Goal: Transaction & Acquisition: Purchase product/service

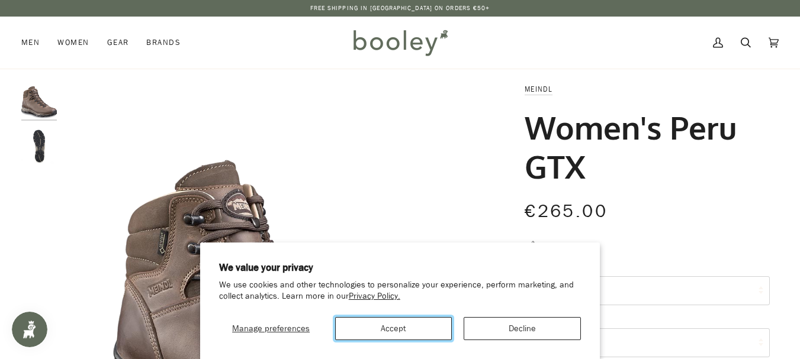
click at [408, 320] on button "Accept" at bounding box center [393, 328] width 117 height 23
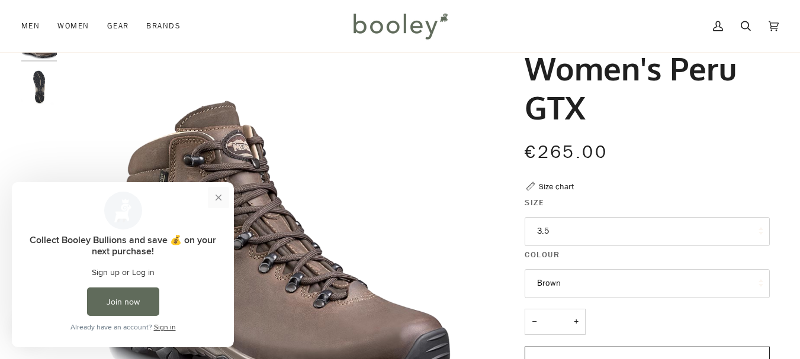
click at [215, 201] on button "Close prompt" at bounding box center [218, 197] width 21 height 21
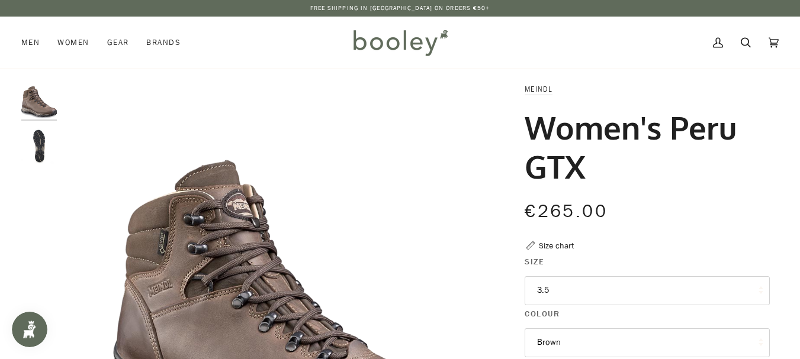
click at [592, 284] on button "3.5" at bounding box center [646, 290] width 245 height 29
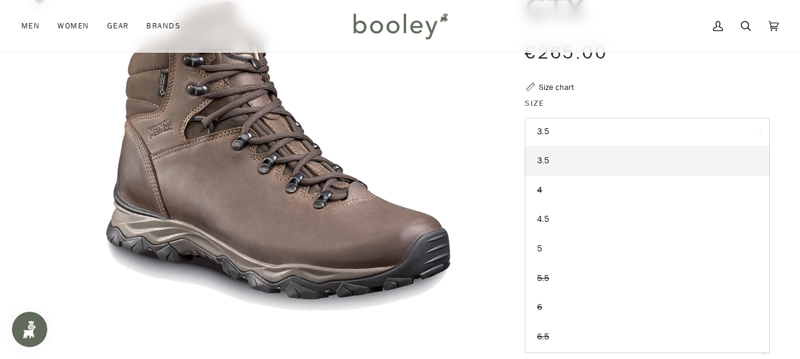
scroll to position [178, 0]
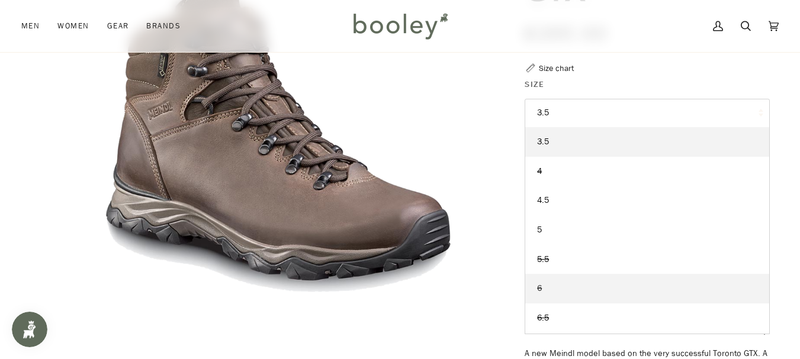
click at [568, 294] on link "6" at bounding box center [647, 289] width 244 height 30
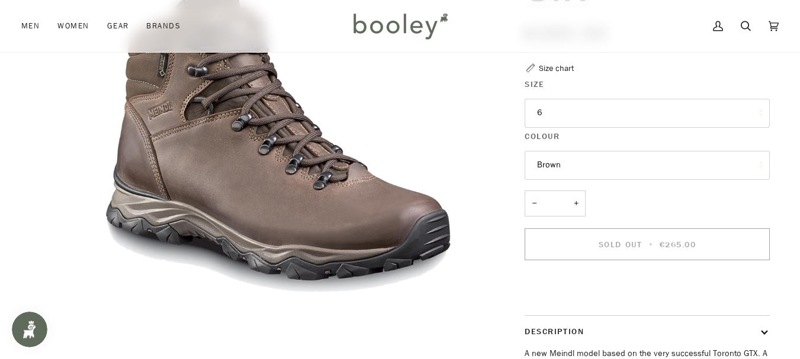
click at [538, 335] on button "Description" at bounding box center [646, 331] width 245 height 31
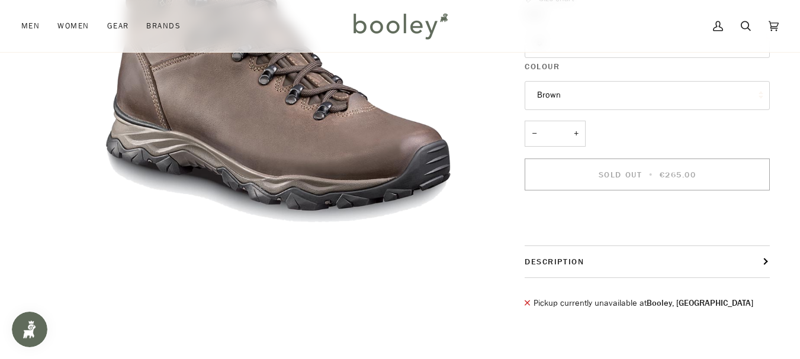
scroll to position [513, 0]
